Goal: Information Seeking & Learning: Learn about a topic

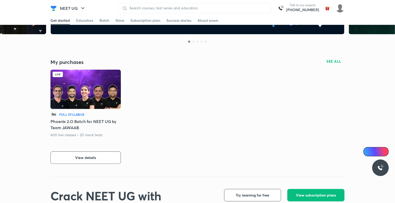
scroll to position [85, 0]
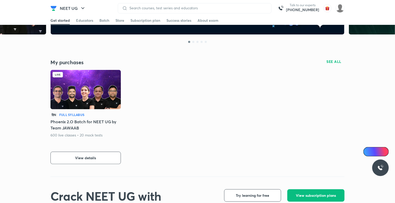
click at [109, 99] on img at bounding box center [85, 89] width 70 height 39
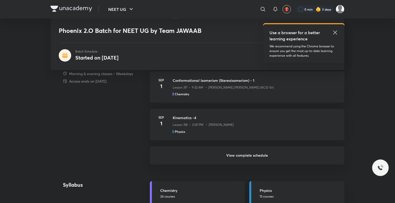
scroll to position [426, 0]
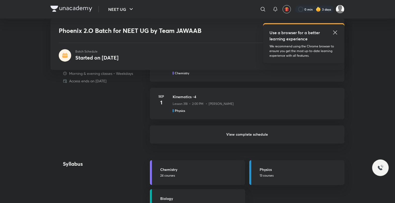
click at [255, 131] on h6 "View complete schedule" at bounding box center [247, 134] width 195 height 18
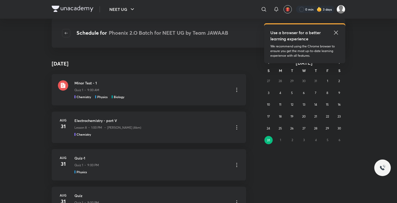
drag, startPoint x: 335, startPoint y: 32, endPoint x: 331, endPoint y: 43, distance: 11.4
click at [335, 32] on icon at bounding box center [336, 32] width 6 height 6
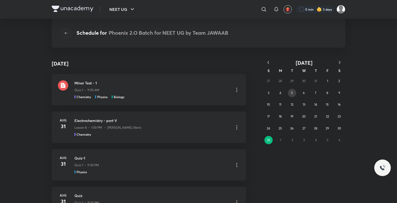
click at [292, 94] on abbr "5" at bounding box center [292, 93] width 2 height 4
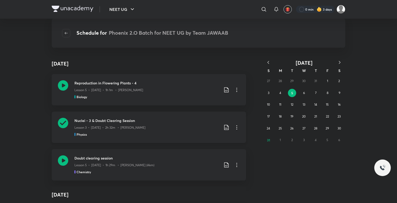
click at [63, 120] on icon at bounding box center [63, 123] width 10 height 10
